Goal: Task Accomplishment & Management: Complete application form

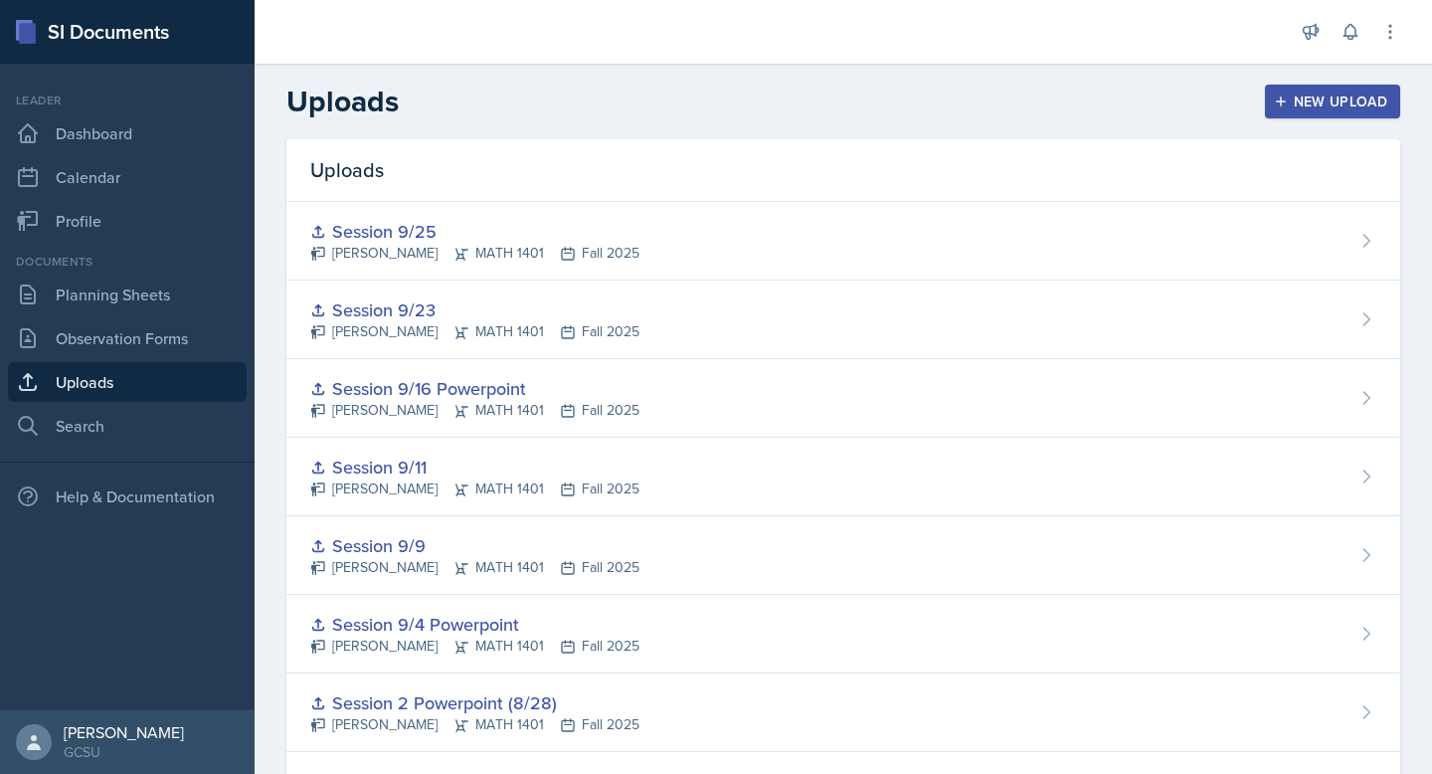
click at [1298, 90] on button "New Upload" at bounding box center [1333, 102] width 136 height 34
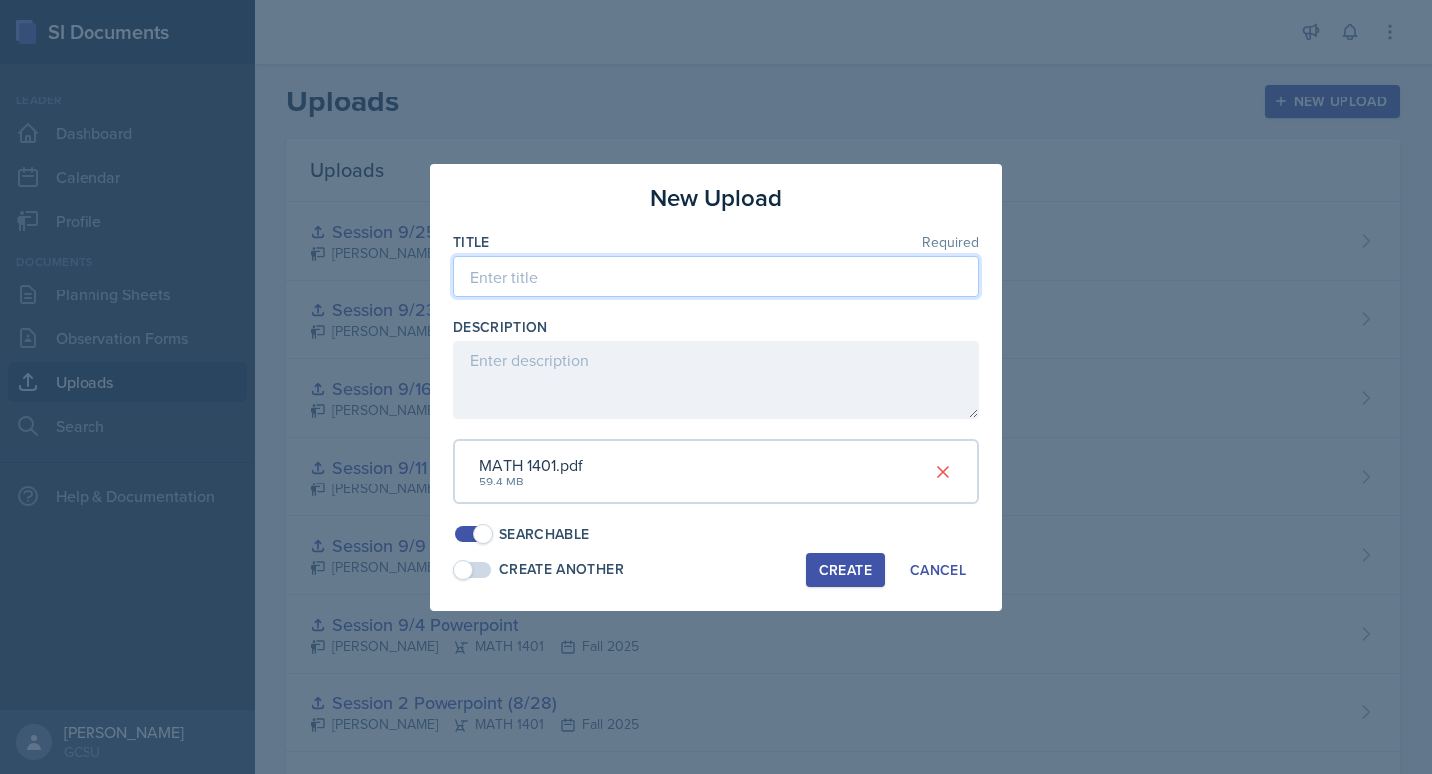
click at [592, 270] on input at bounding box center [716, 277] width 525 height 42
type input "s"
type input "Session 9/30"
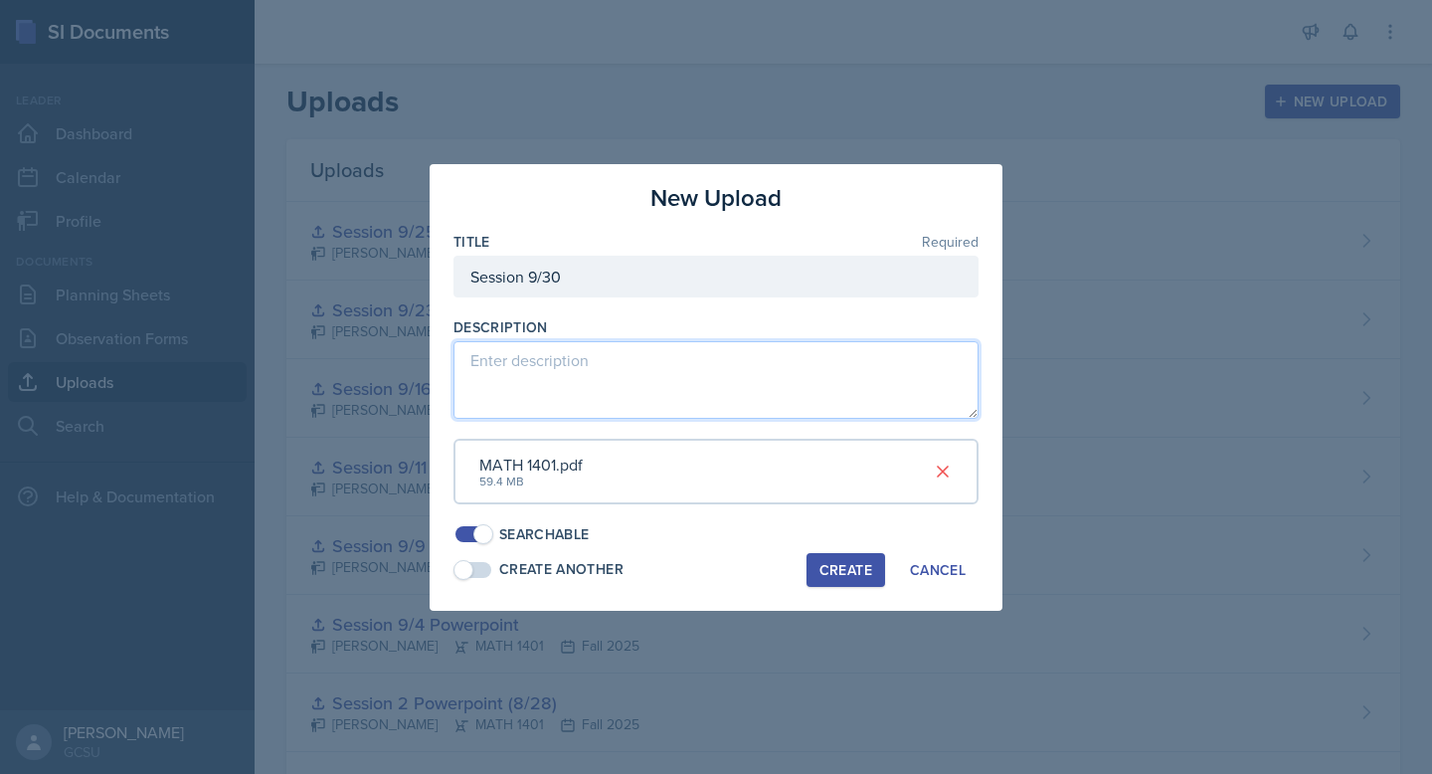
click at [525, 381] on textarea at bounding box center [716, 380] width 525 height 78
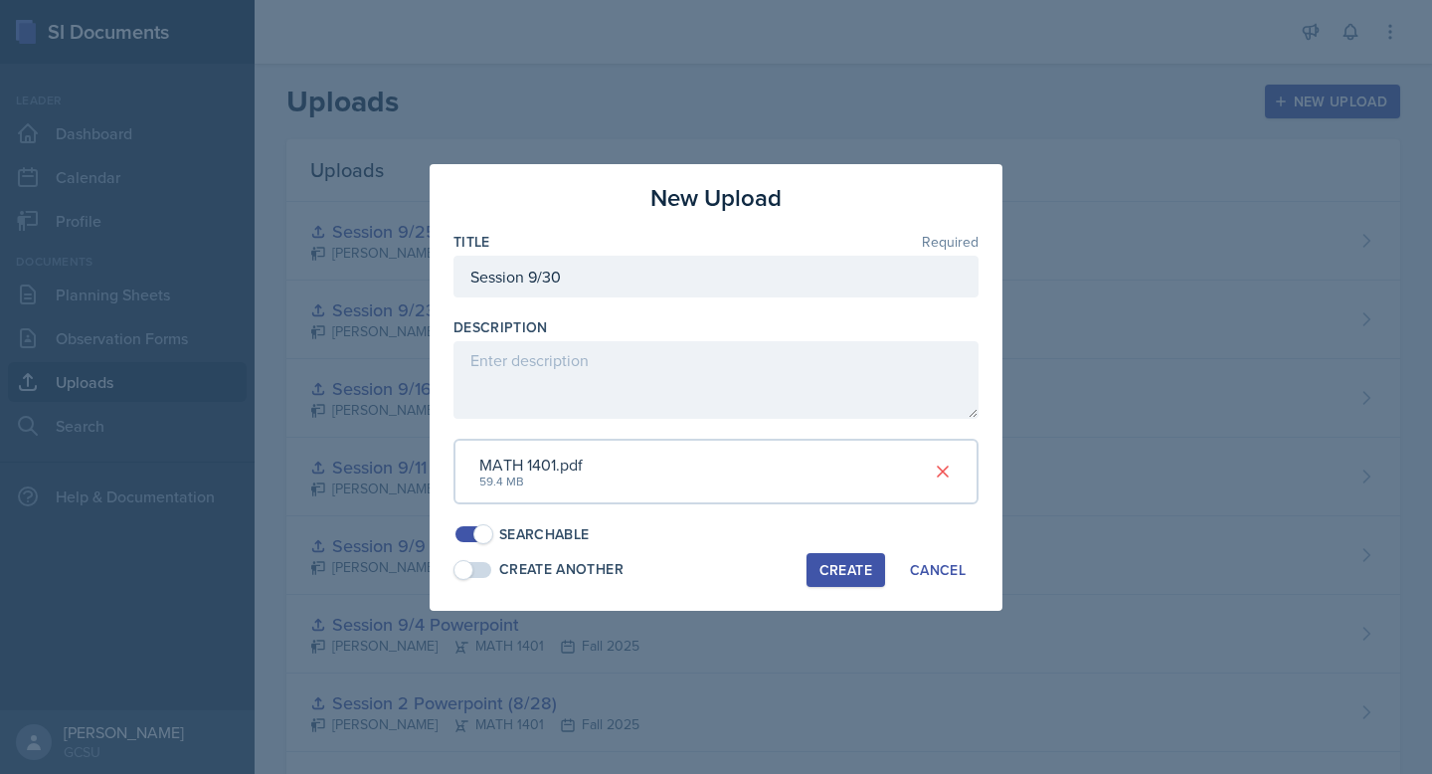
click at [846, 574] on div "Create" at bounding box center [845, 570] width 53 height 16
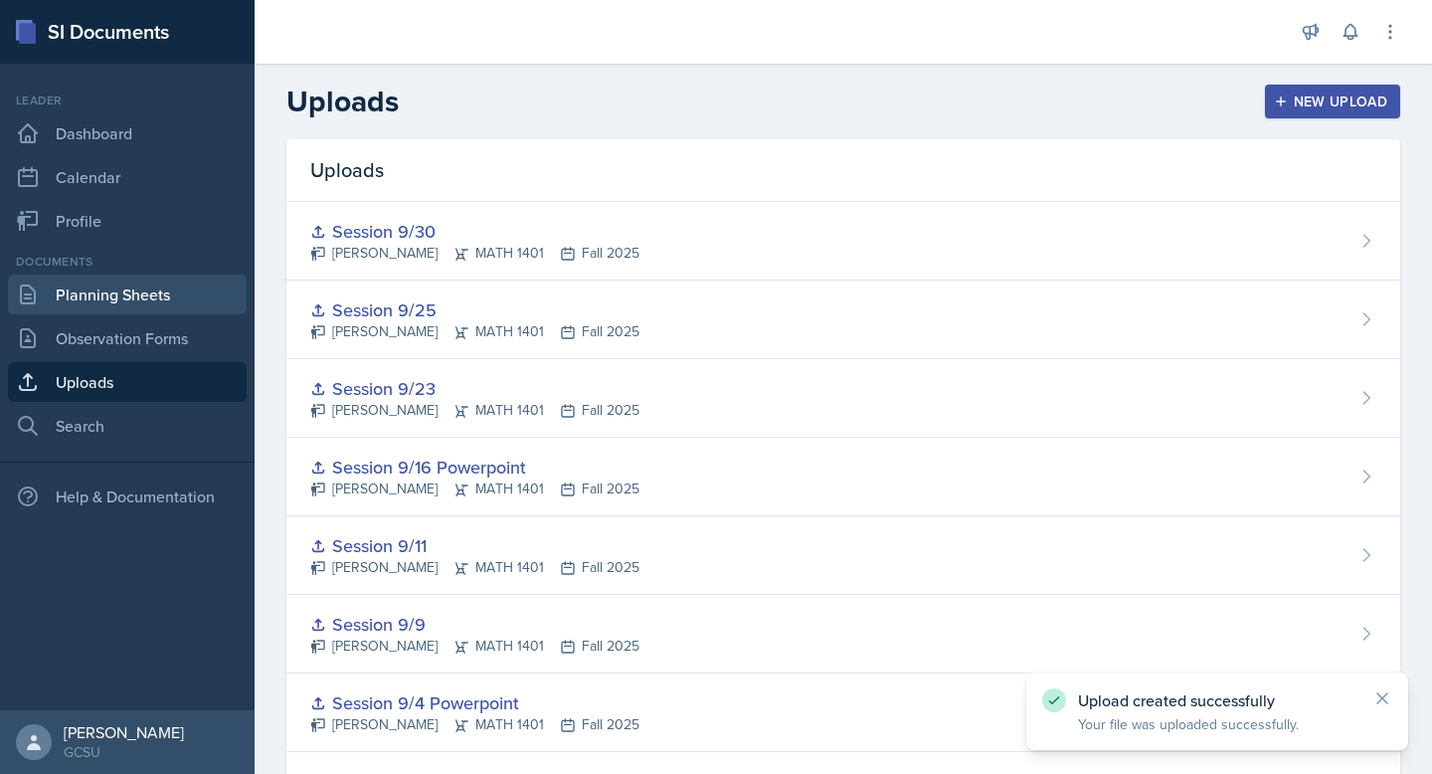
click at [91, 302] on link "Planning Sheets" at bounding box center [127, 294] width 239 height 40
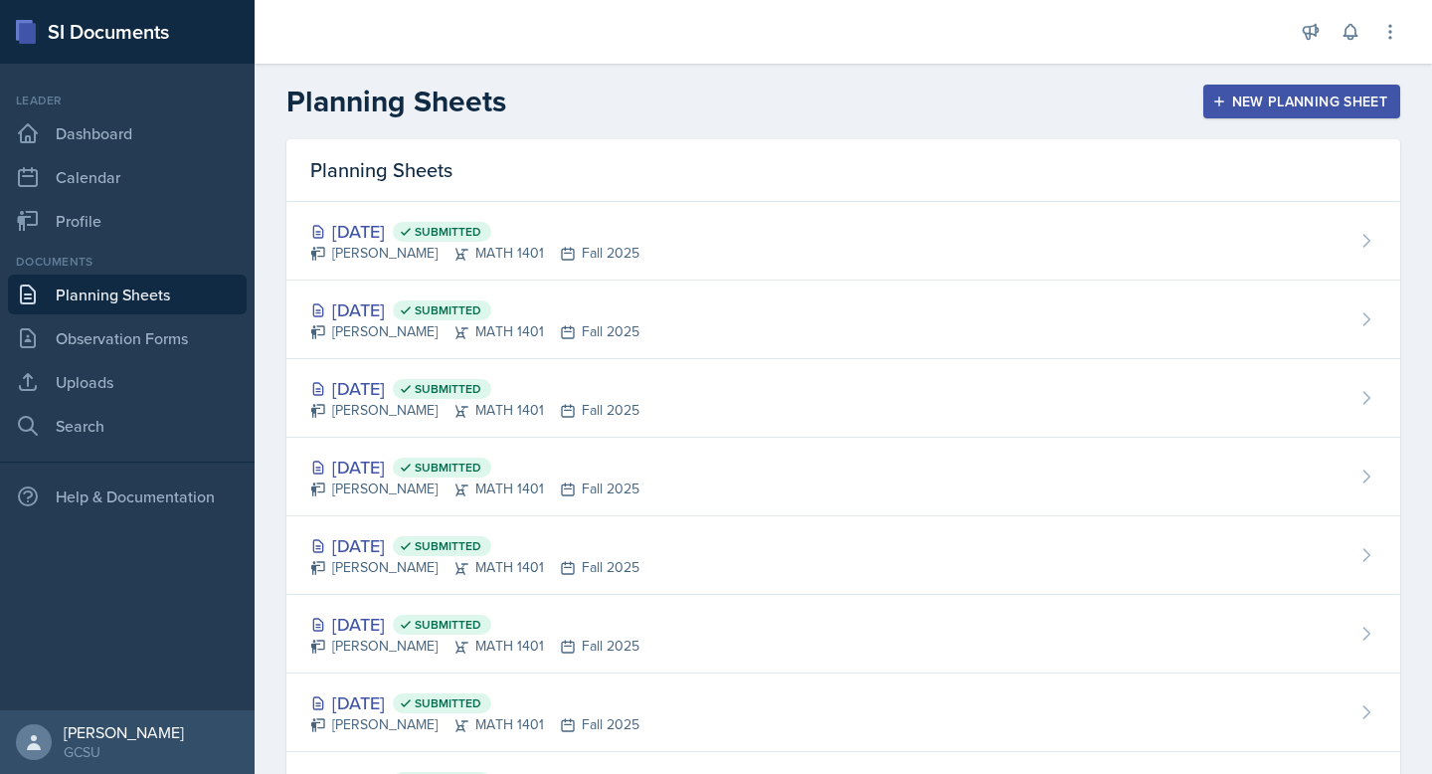
click at [1297, 90] on button "New Planning Sheet" at bounding box center [1301, 102] width 197 height 34
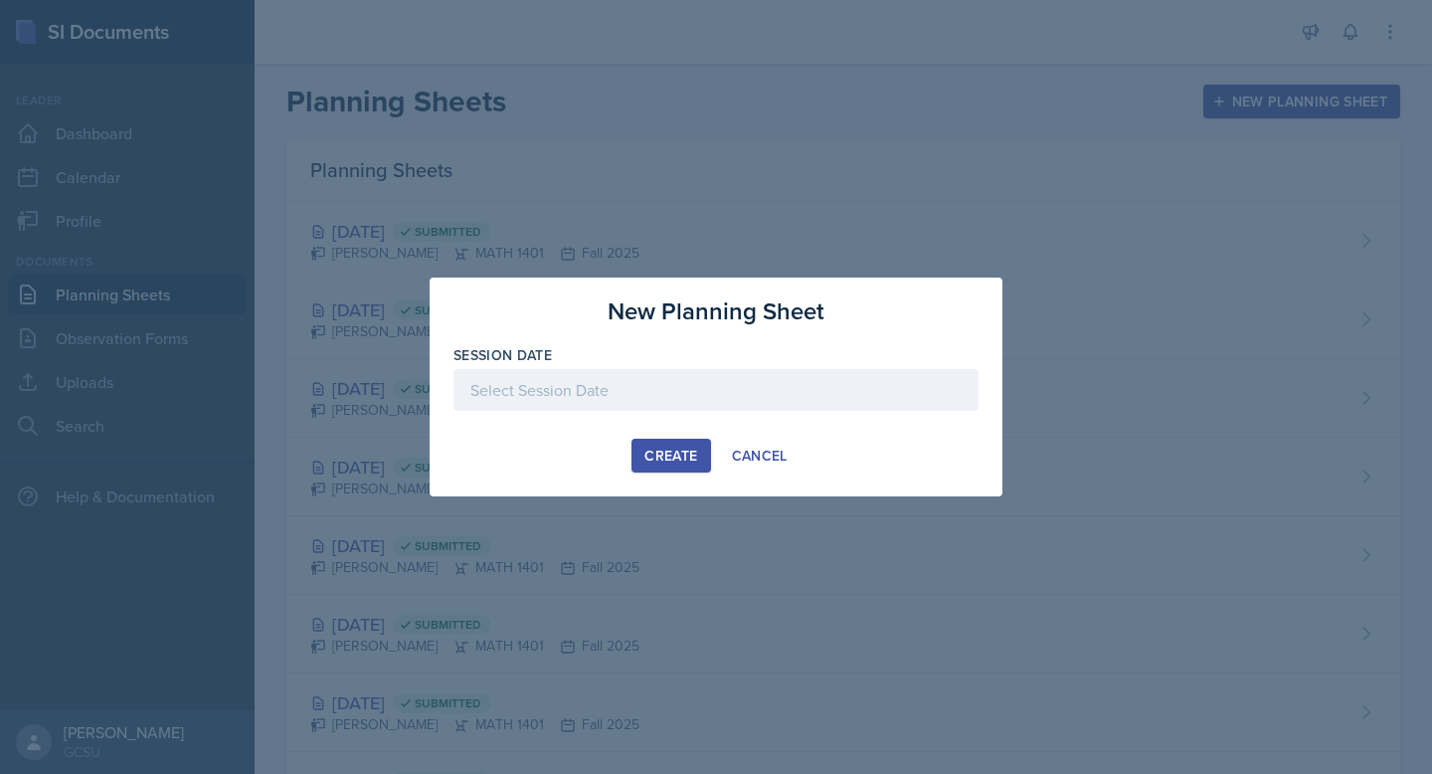
click at [638, 457] on button "Create" at bounding box center [671, 456] width 79 height 34
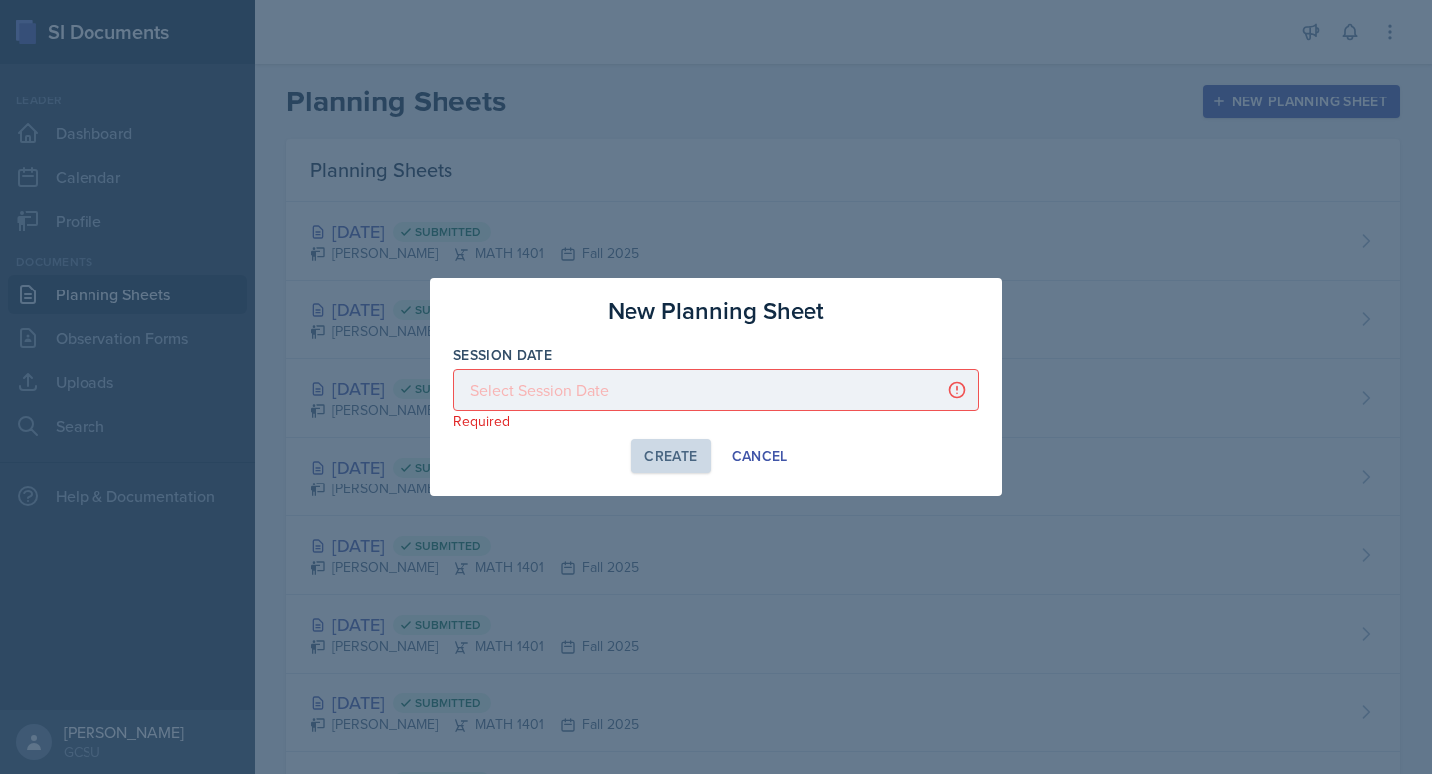
click at [629, 389] on div at bounding box center [716, 390] width 525 height 42
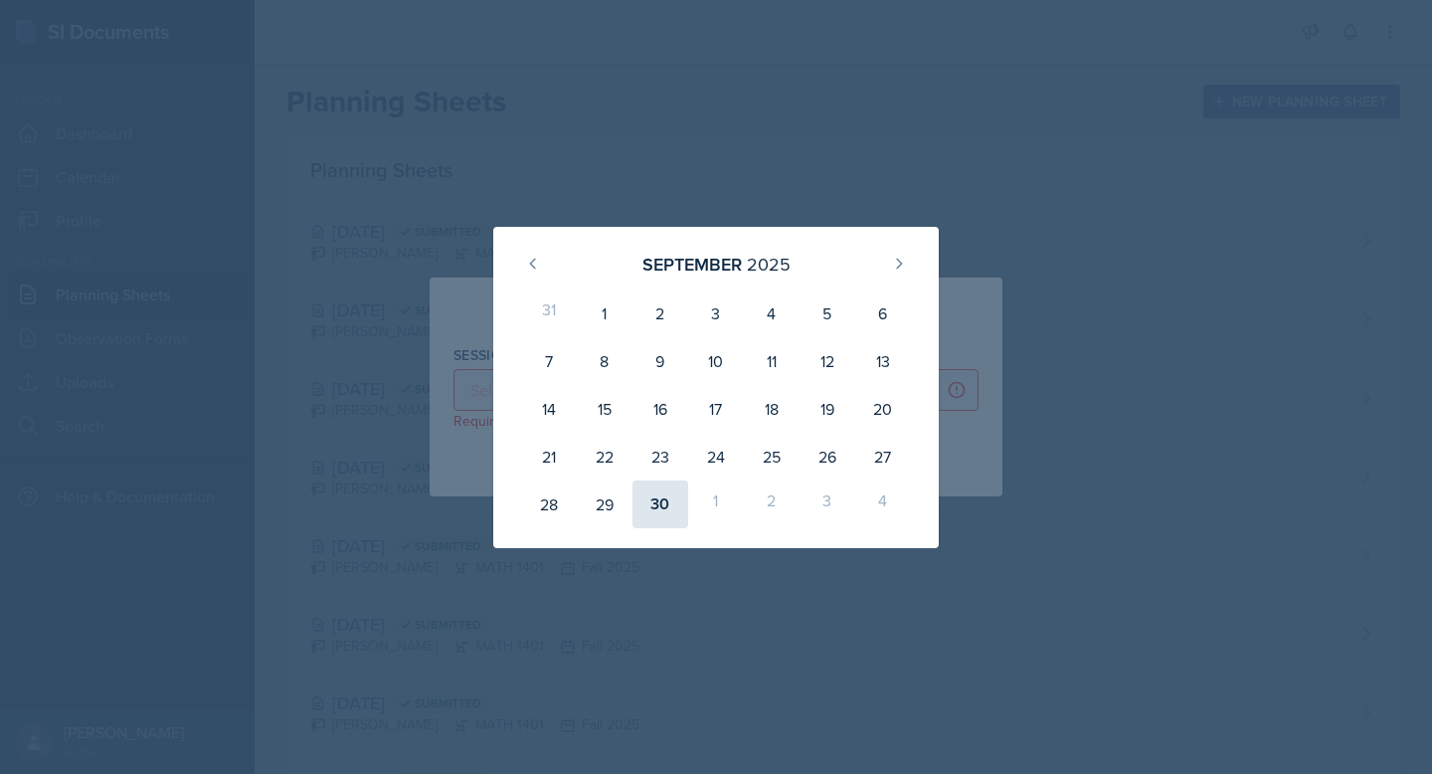
click at [661, 493] on div "30" at bounding box center [661, 504] width 56 height 48
type input "[DATE]"
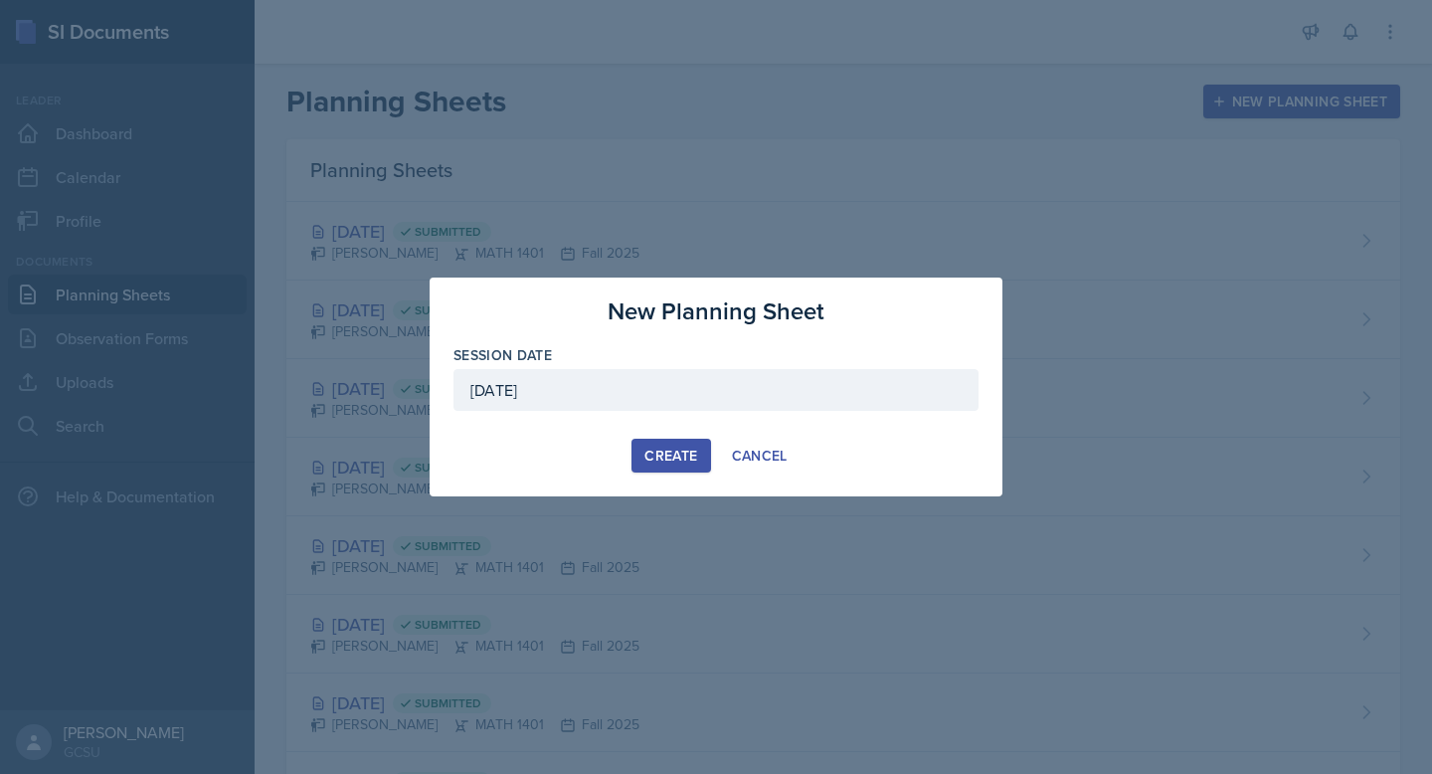
click at [687, 462] on div "Create" at bounding box center [670, 456] width 53 height 16
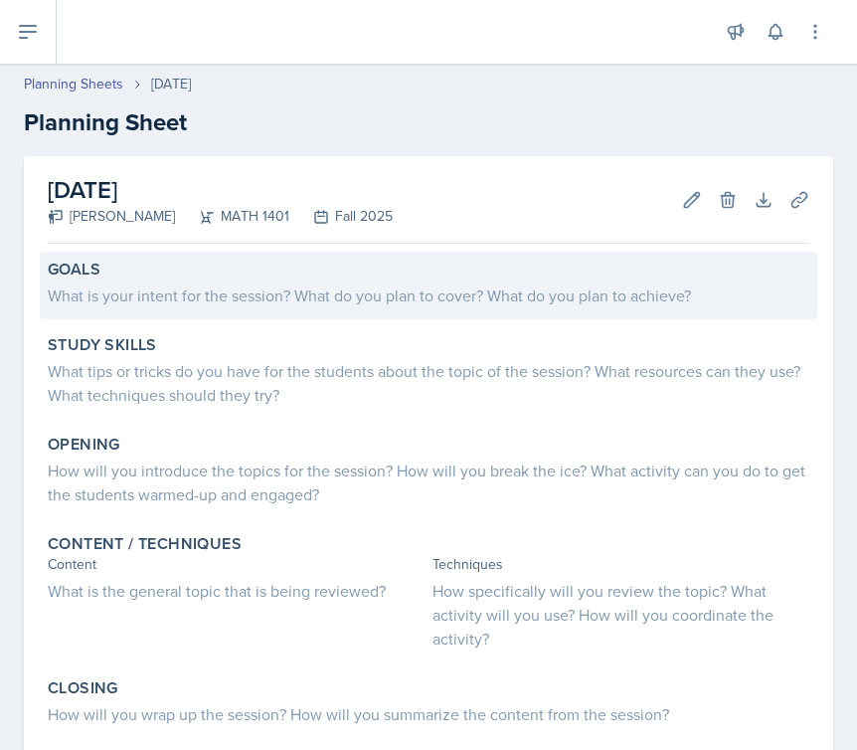
click at [168, 292] on div "What is your intent for the session? What do you plan to cover? What do you pla…" at bounding box center [429, 295] width 762 height 24
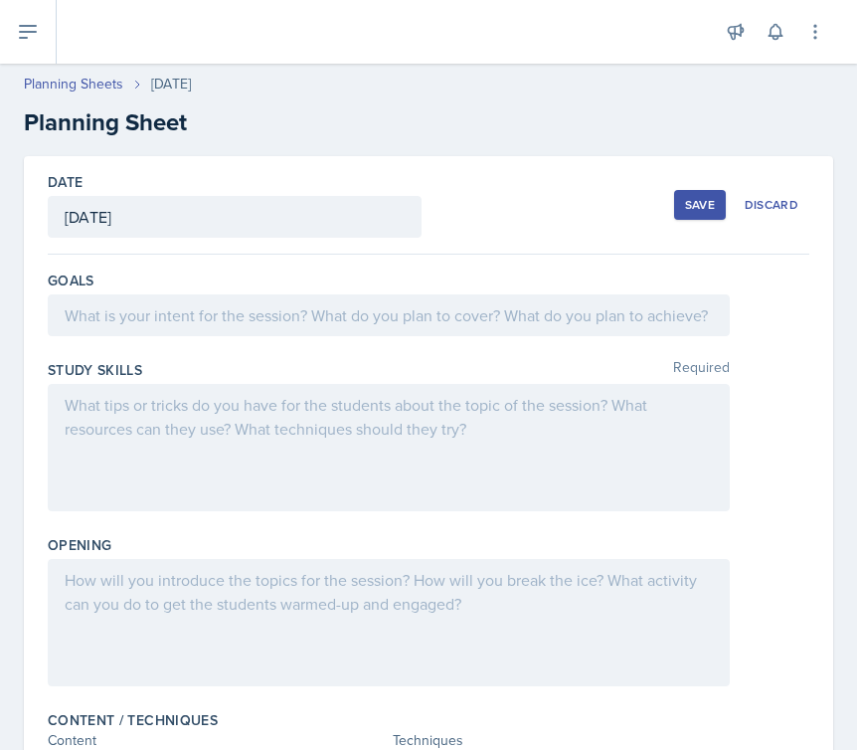
click at [159, 313] on div at bounding box center [389, 315] width 682 height 42
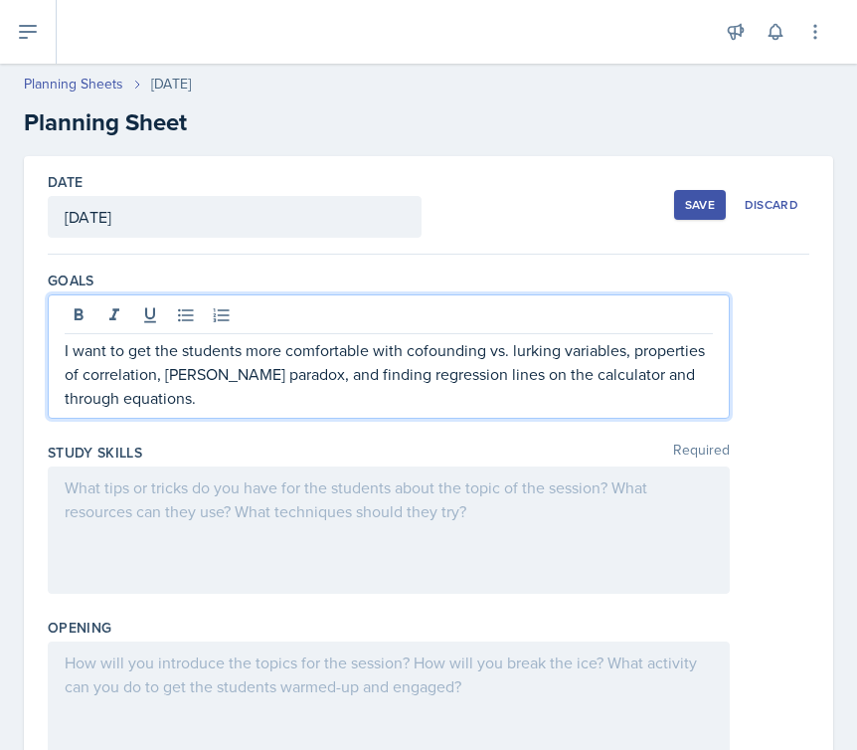
click at [176, 501] on div at bounding box center [389, 529] width 682 height 127
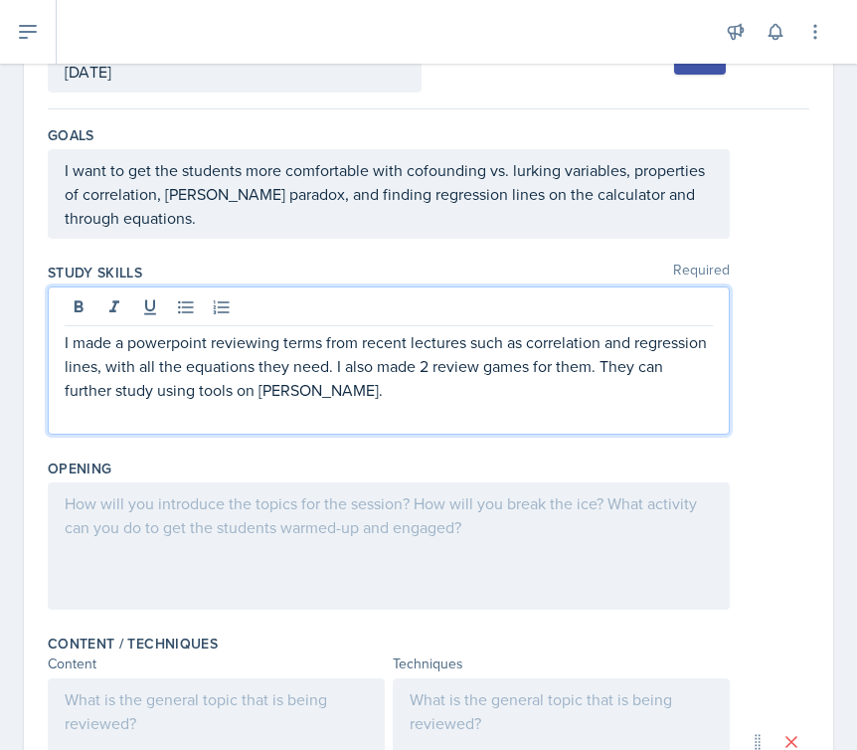
click at [118, 510] on p at bounding box center [389, 503] width 648 height 24
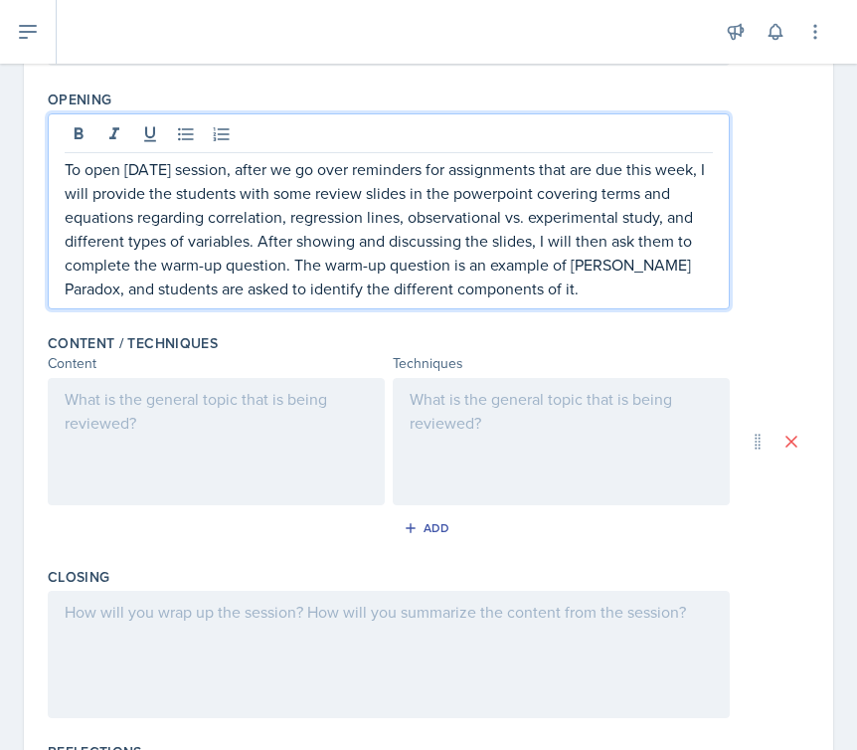
click at [141, 409] on p at bounding box center [216, 399] width 303 height 24
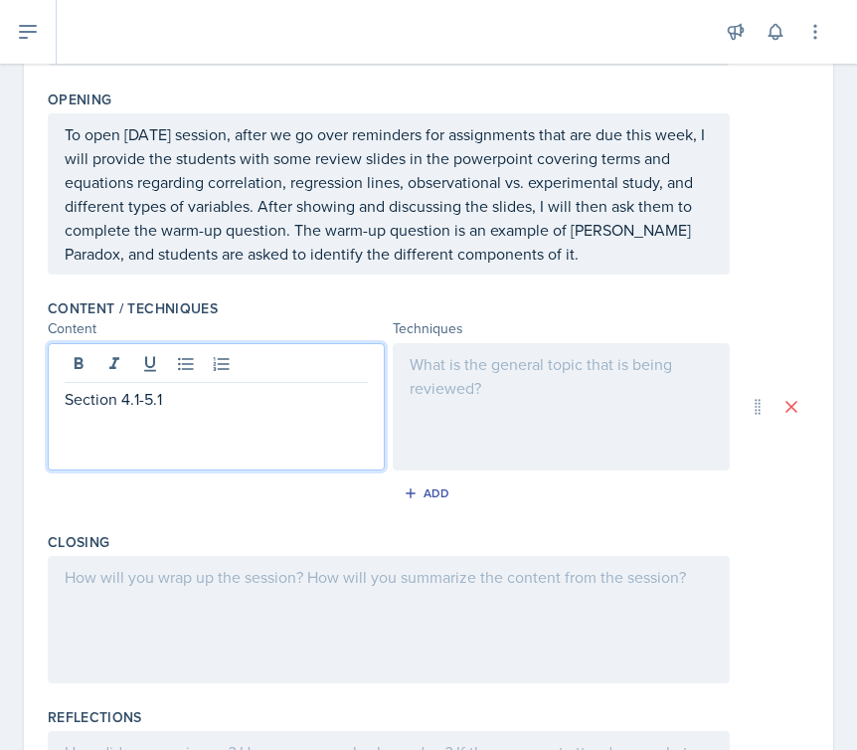
click at [500, 394] on div at bounding box center [561, 406] width 337 height 127
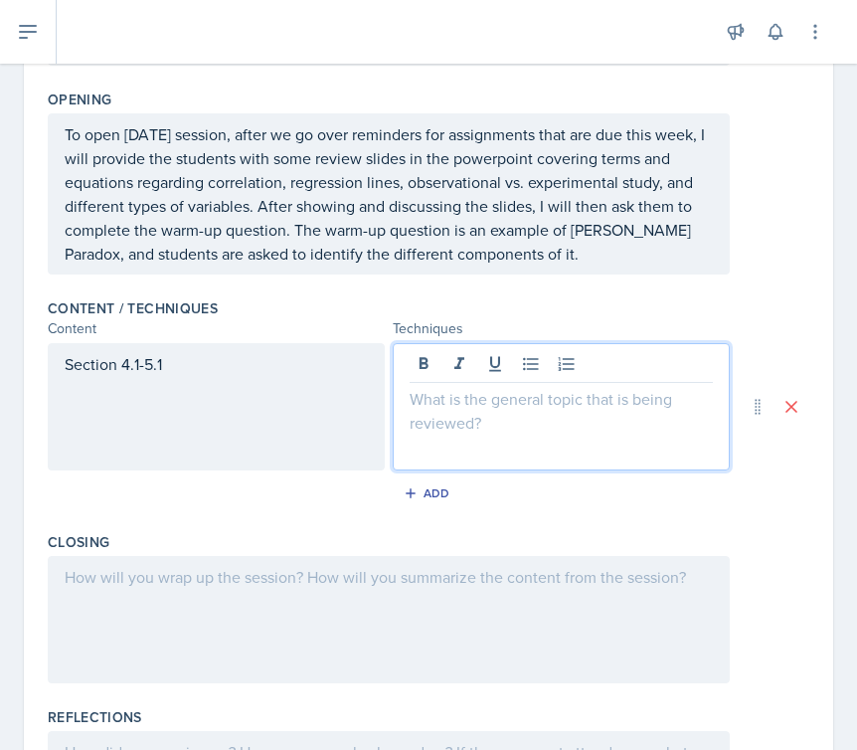
scroll to position [528, 0]
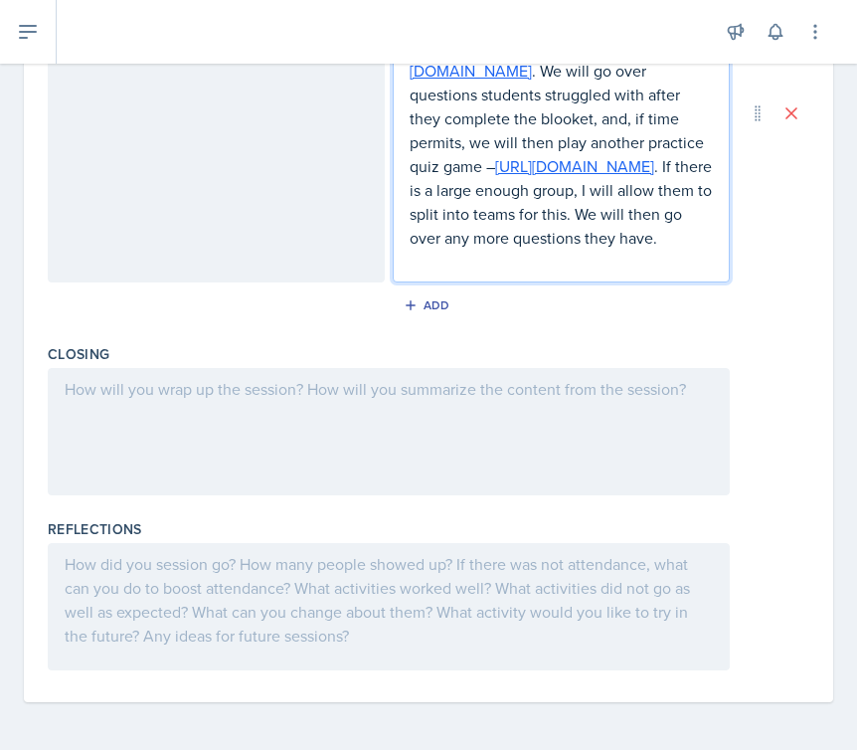
click at [358, 461] on div at bounding box center [389, 431] width 682 height 127
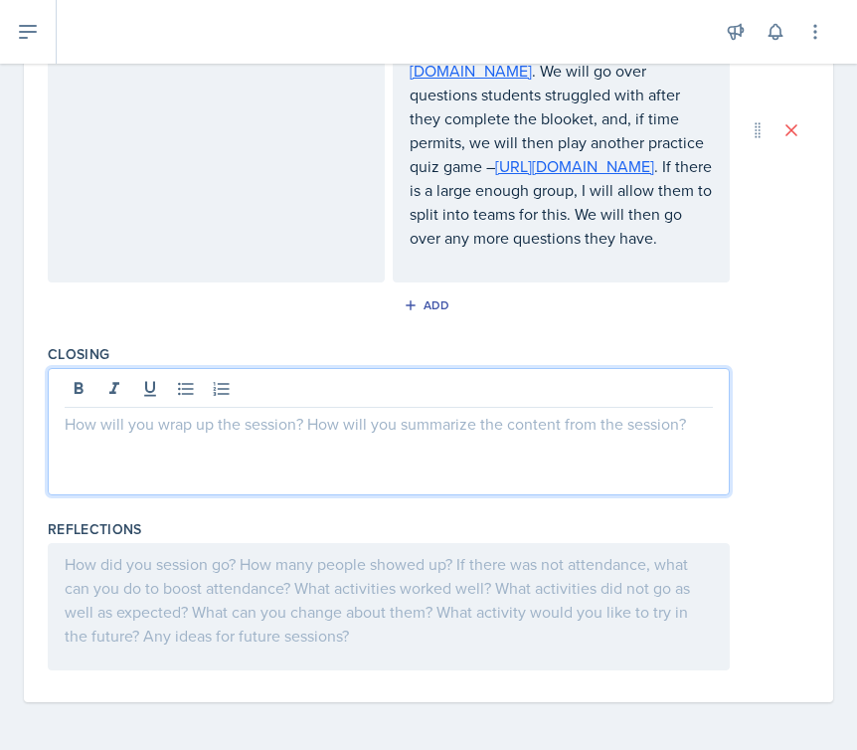
scroll to position [951, 0]
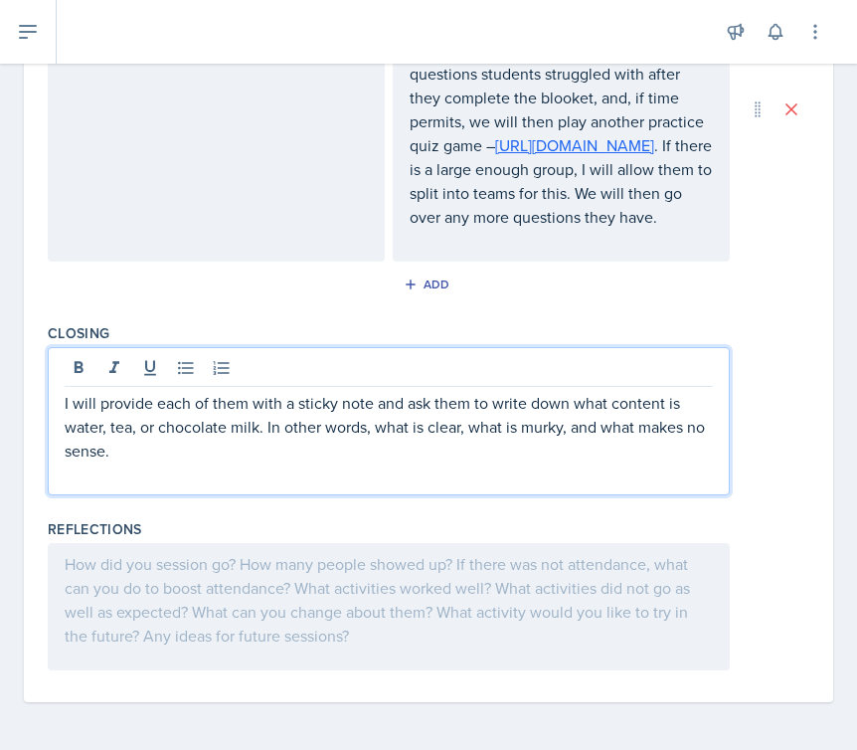
click at [343, 609] on div at bounding box center [389, 606] width 682 height 127
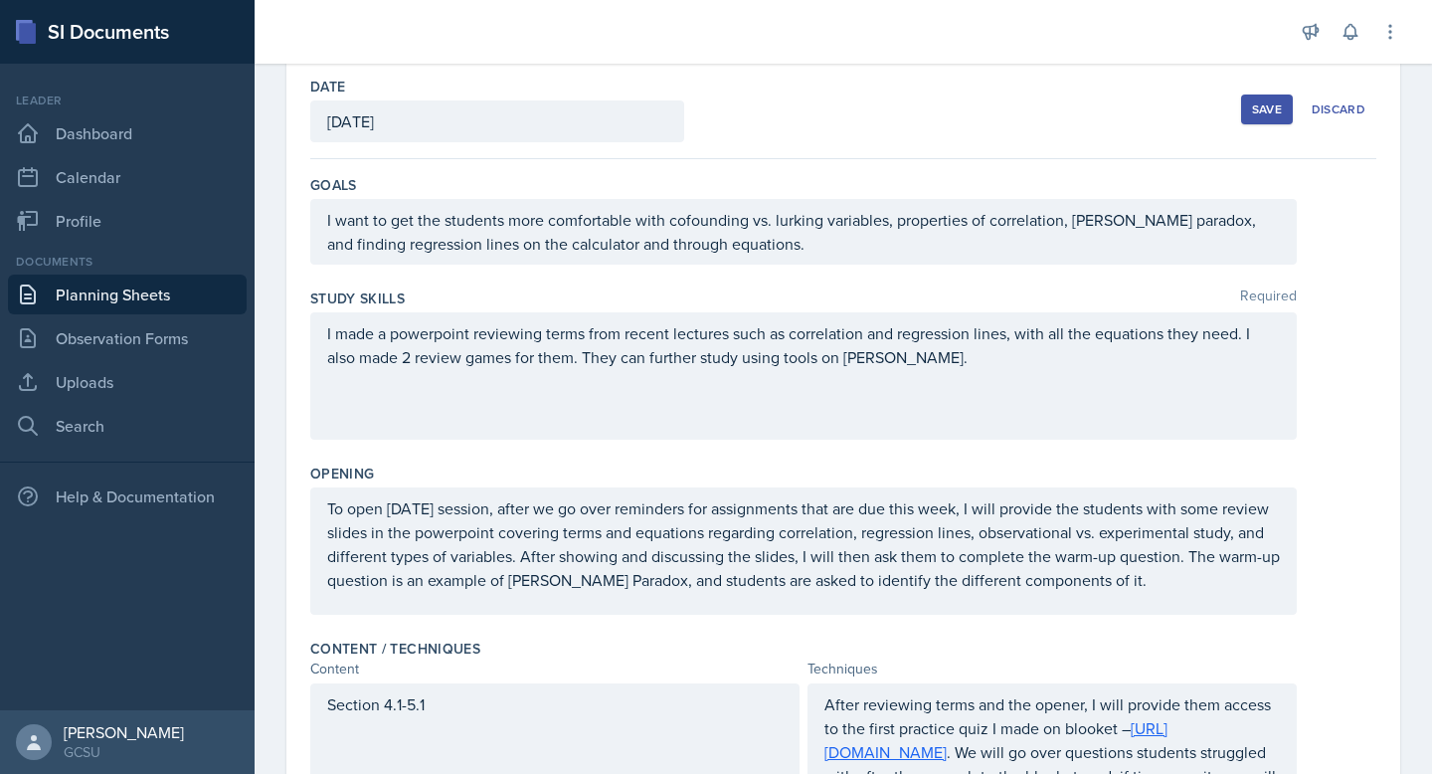
scroll to position [0, 0]
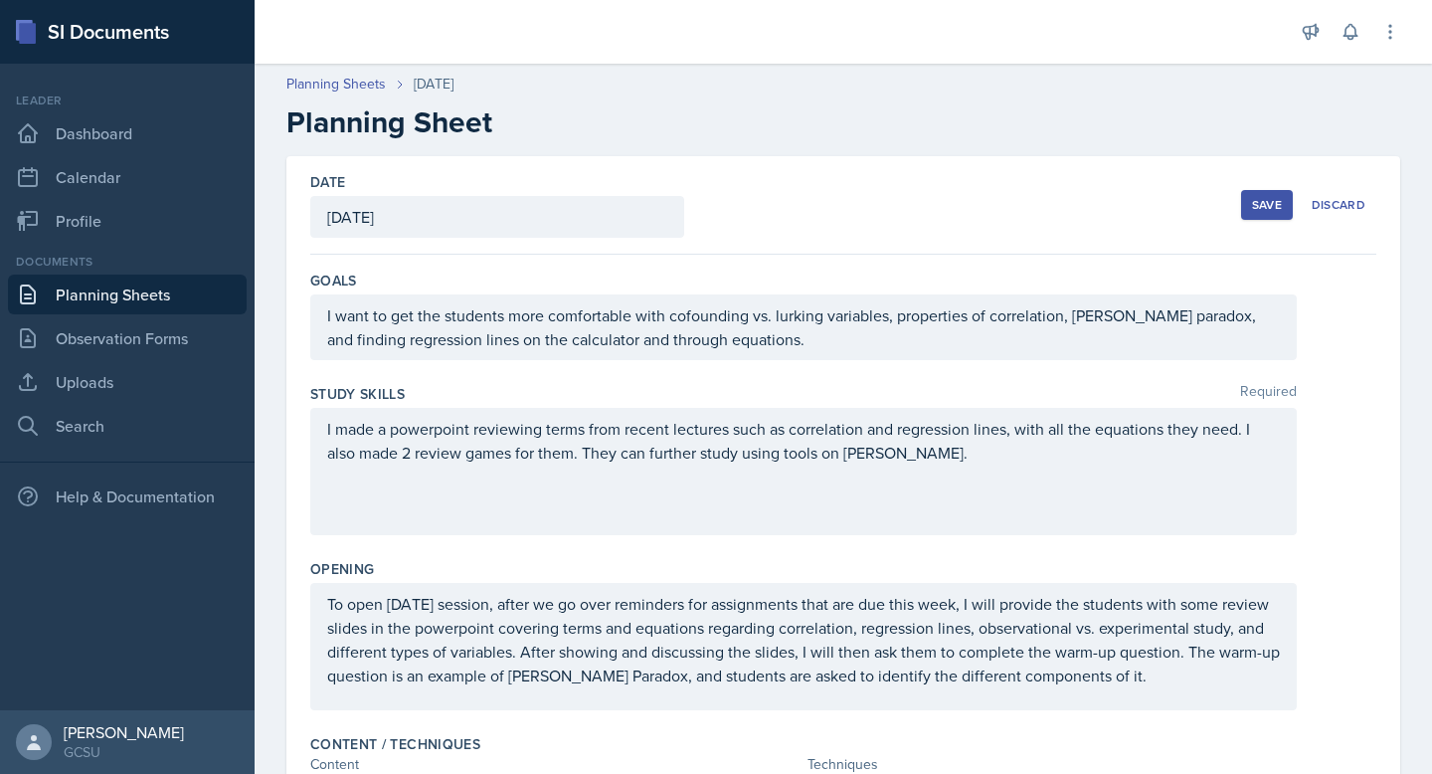
click at [1284, 197] on button "Save" at bounding box center [1267, 205] width 52 height 30
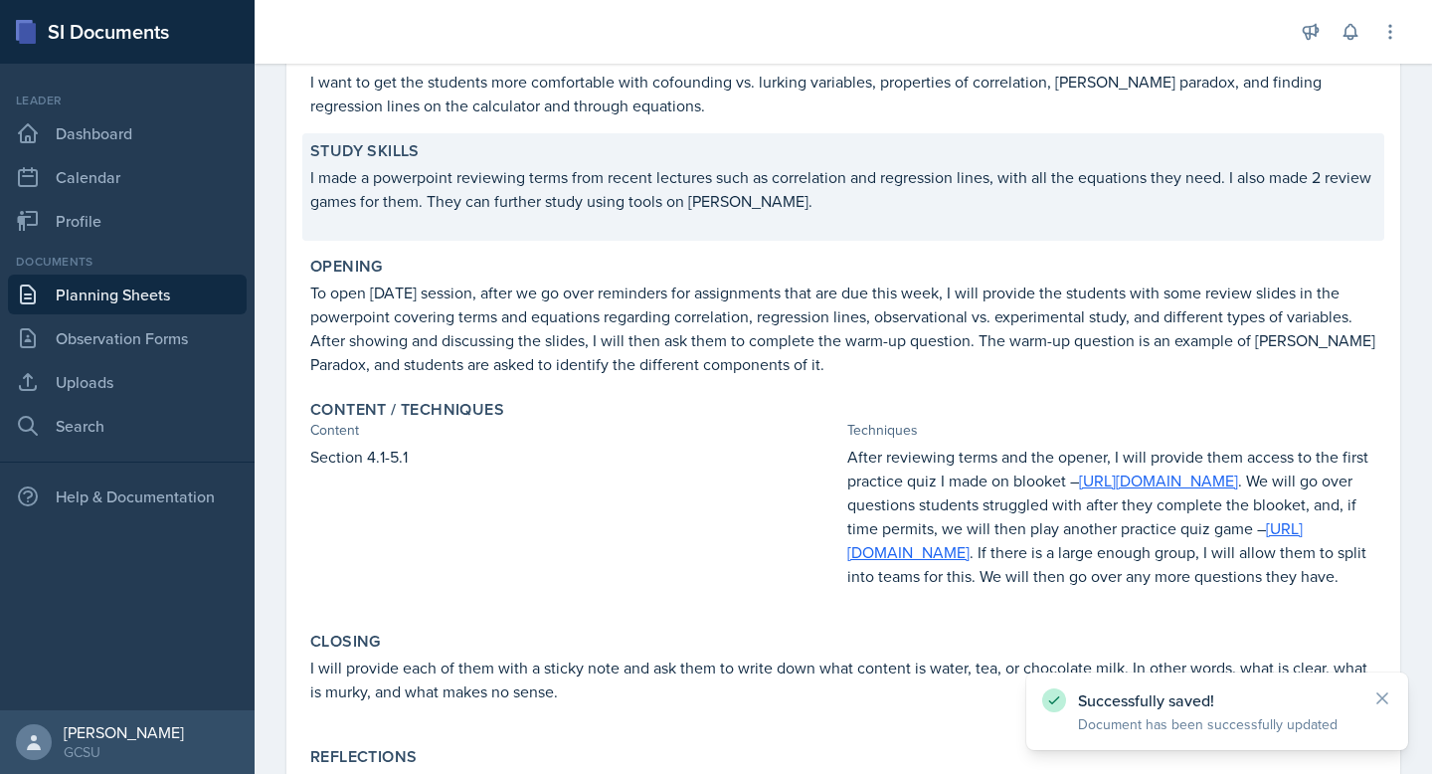
scroll to position [487, 0]
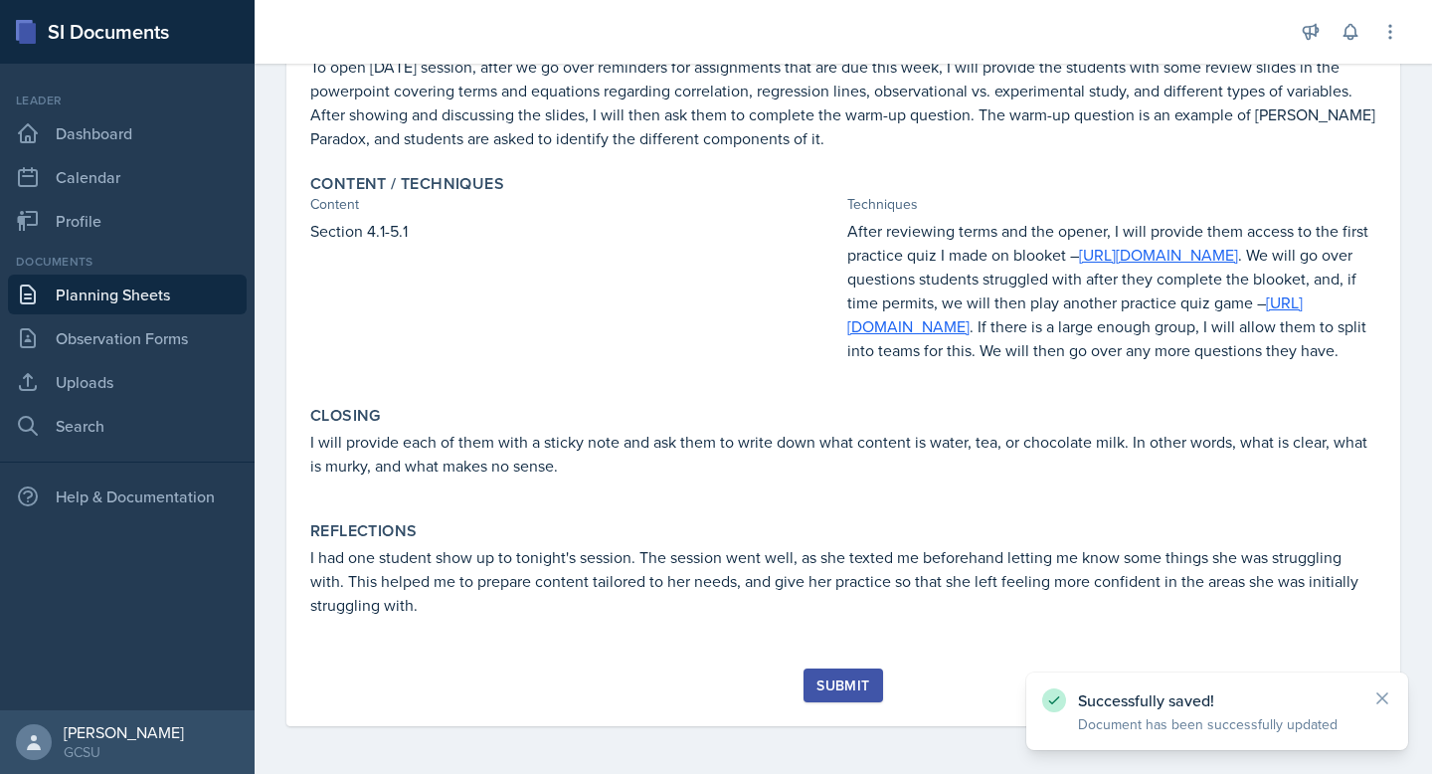
click at [849, 668] on button "Submit" at bounding box center [843, 685] width 79 height 34
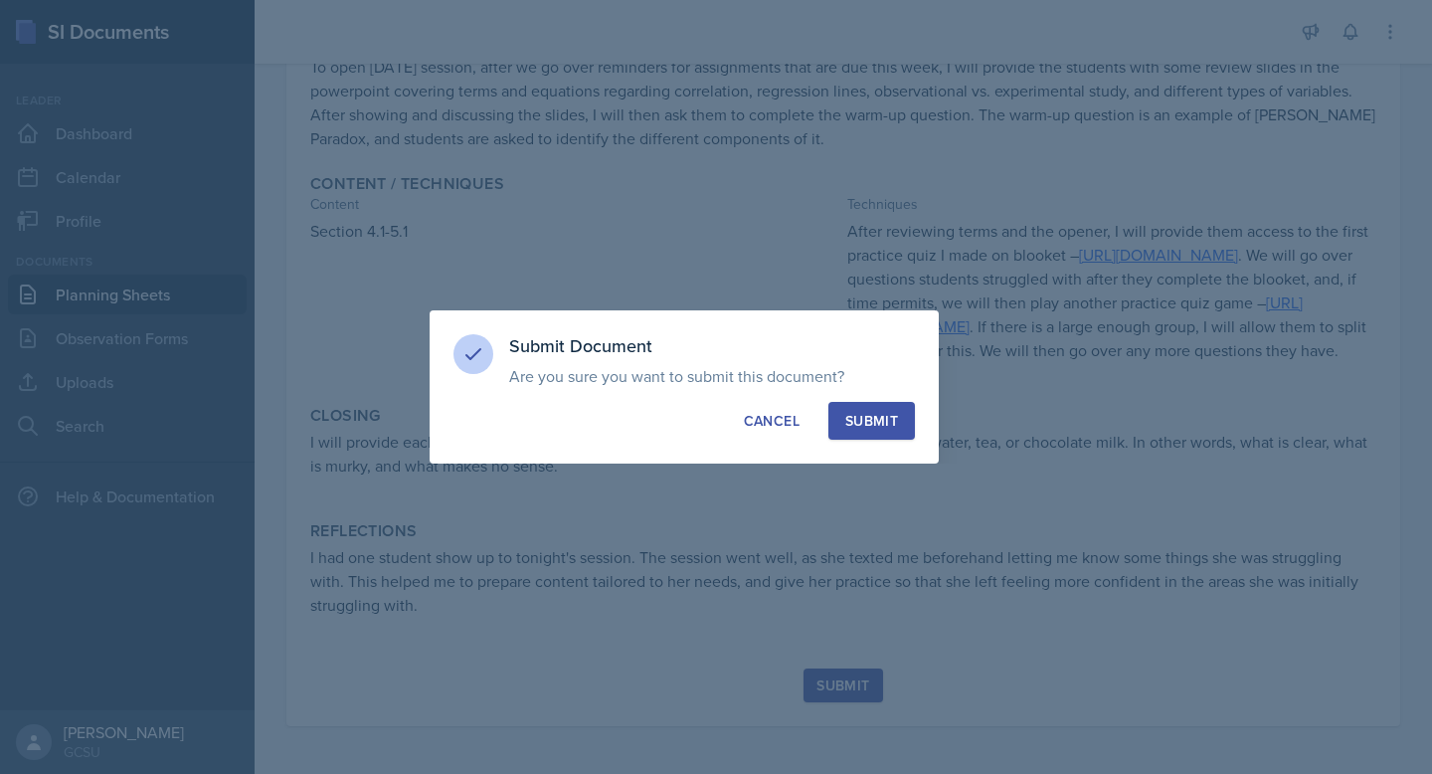
click at [860, 405] on button "Submit" at bounding box center [871, 421] width 87 height 38
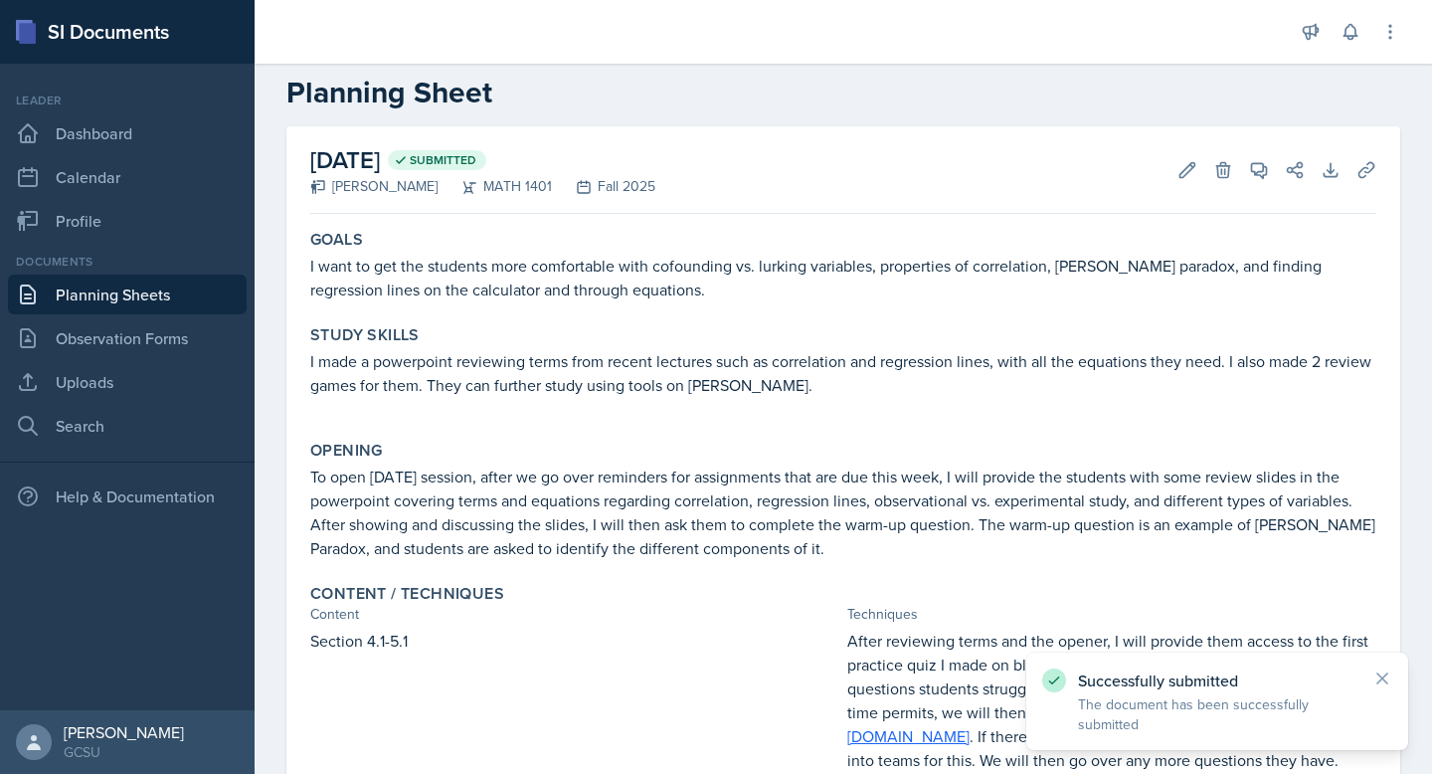
scroll to position [0, 0]
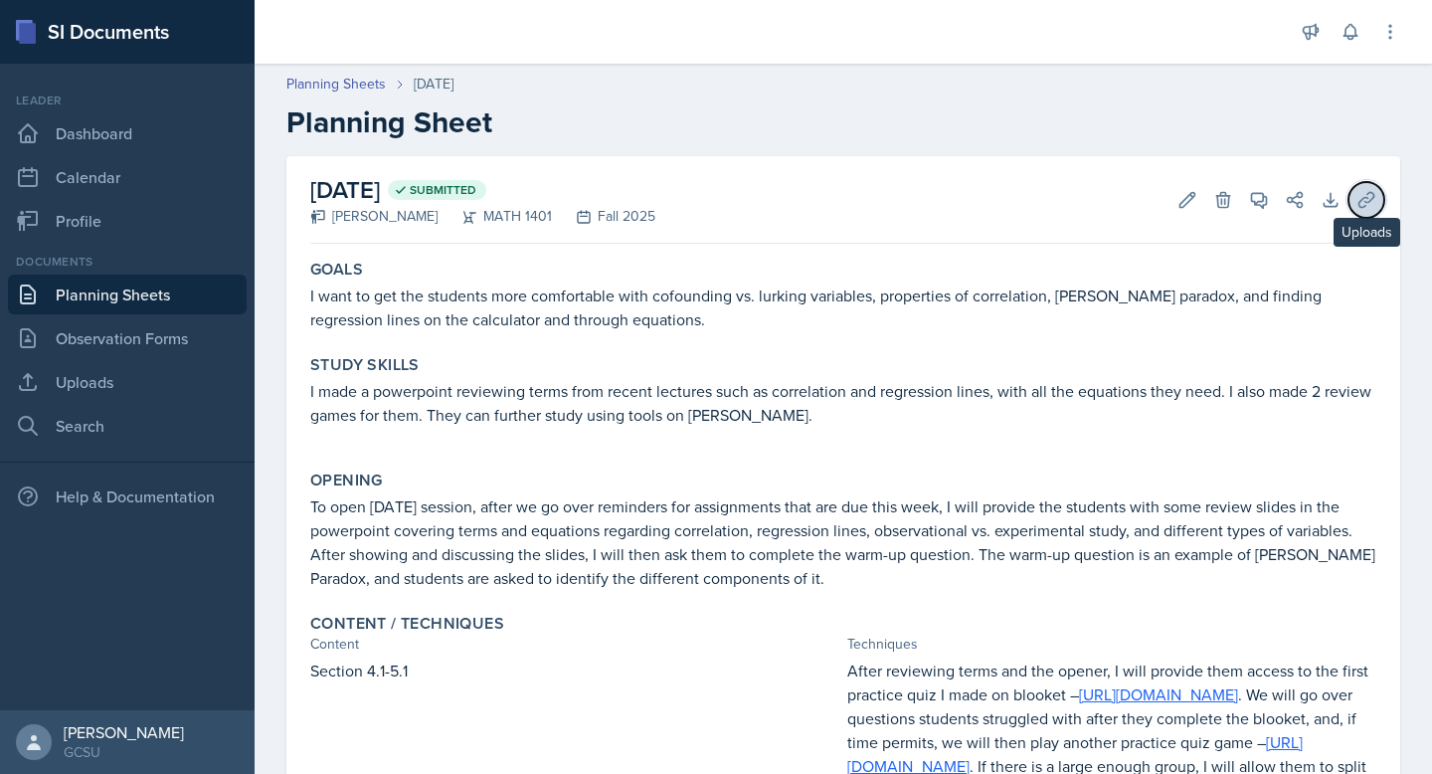
click at [1360, 207] on icon at bounding box center [1367, 200] width 20 height 20
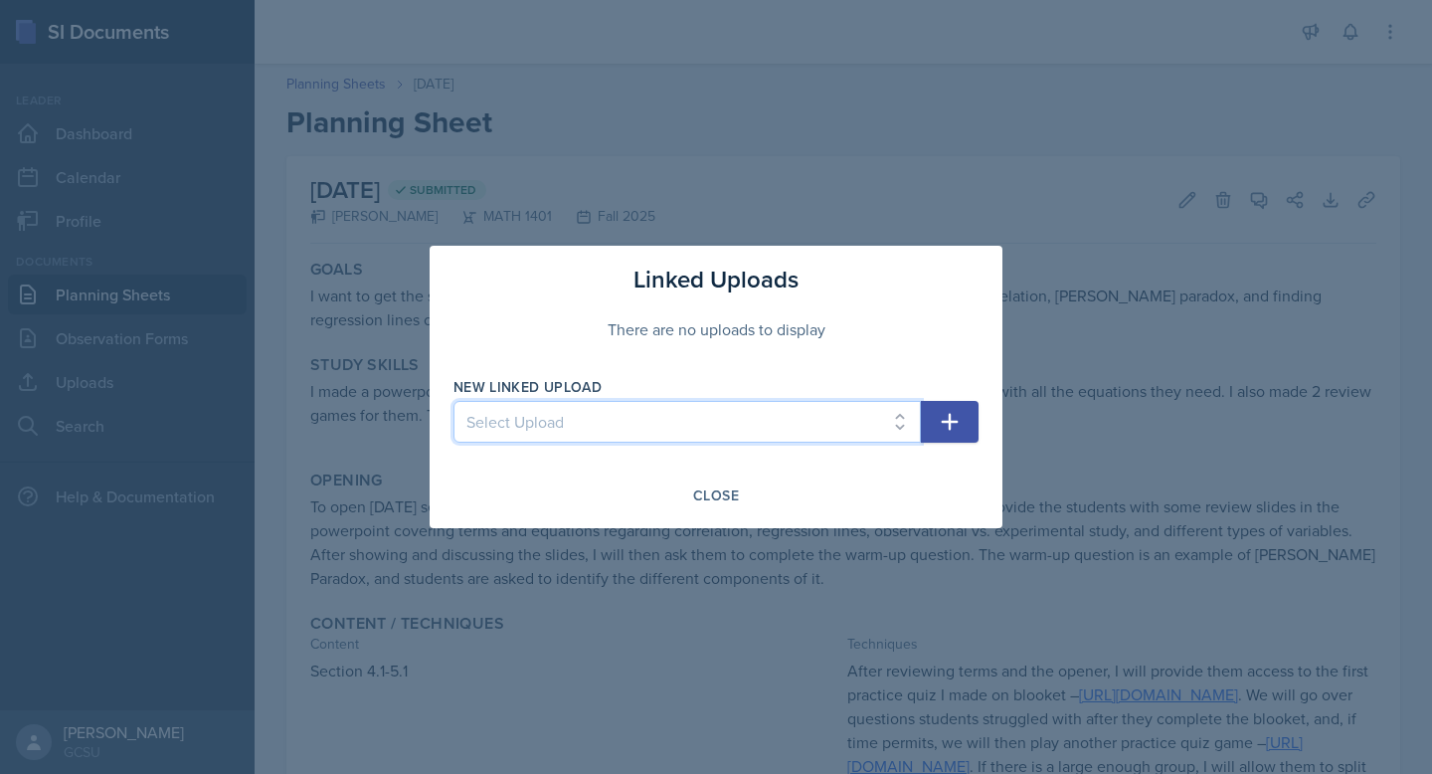
click at [710, 442] on select "Select Upload Session 9/25 Session 1 Powerpoint (8/26) Session 2 Powerpoint 8/2…" at bounding box center [687, 422] width 467 height 42
select select "7f8a3f11-59f4-4627-9fed-d956429eb4d0"
click at [454, 401] on select "Select Upload Session 9/25 Session 1 Powerpoint (8/26) Session 2 Powerpoint 8/2…" at bounding box center [687, 422] width 467 height 42
click at [962, 426] on button "button" at bounding box center [950, 422] width 58 height 42
select select
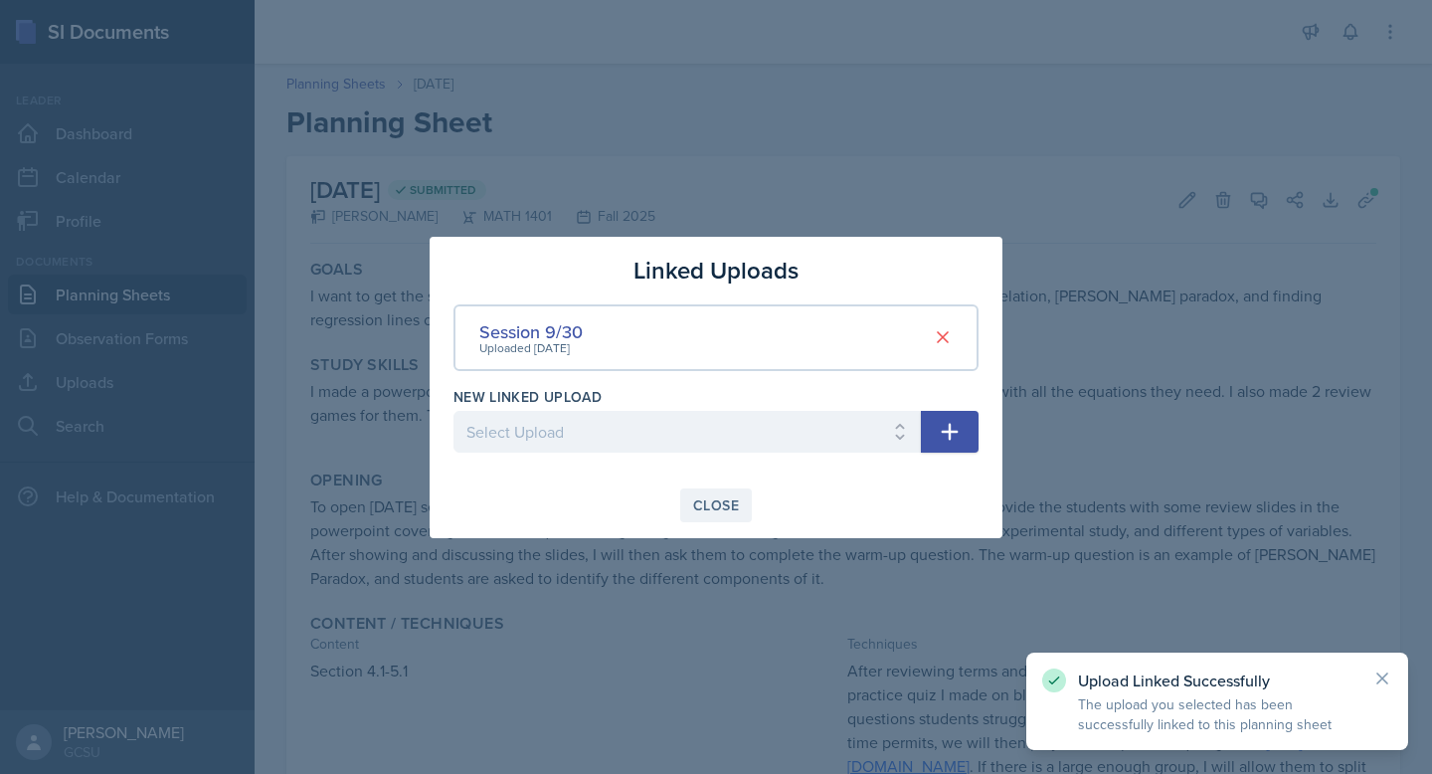
click at [720, 515] on button "Close" at bounding box center [716, 505] width 72 height 34
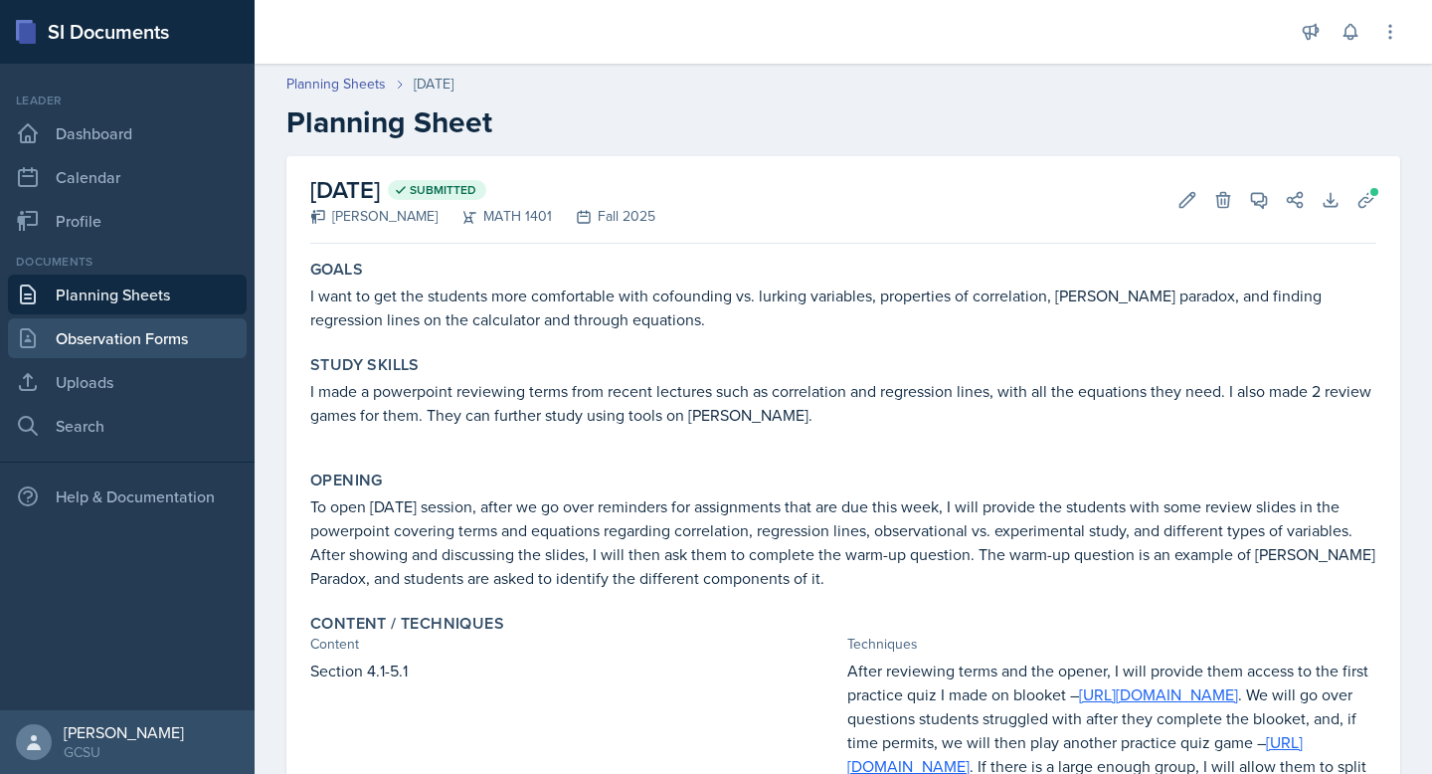
click at [128, 319] on link "Observation Forms" at bounding box center [127, 338] width 239 height 40
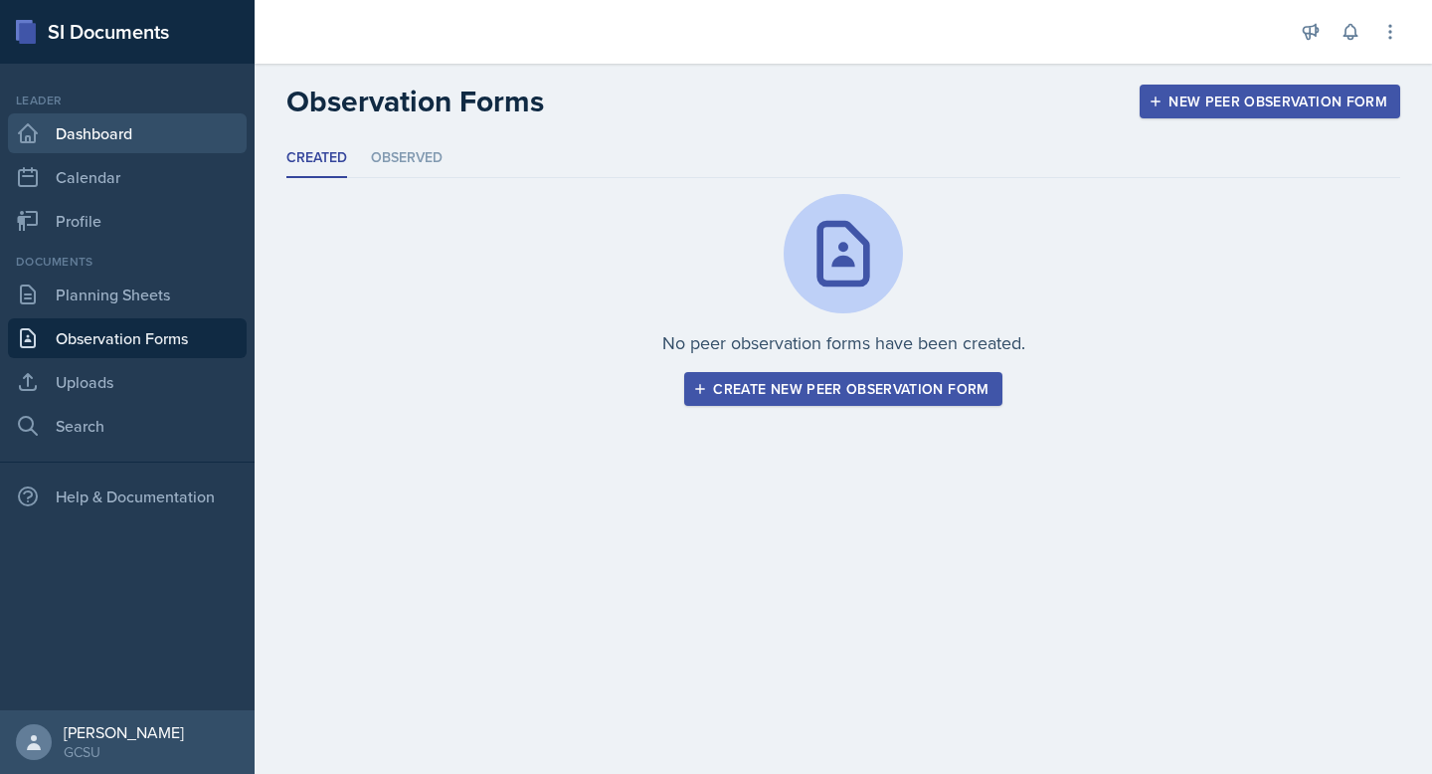
click at [134, 137] on link "Dashboard" at bounding box center [127, 133] width 239 height 40
